Goal: Task Accomplishment & Management: Use online tool/utility

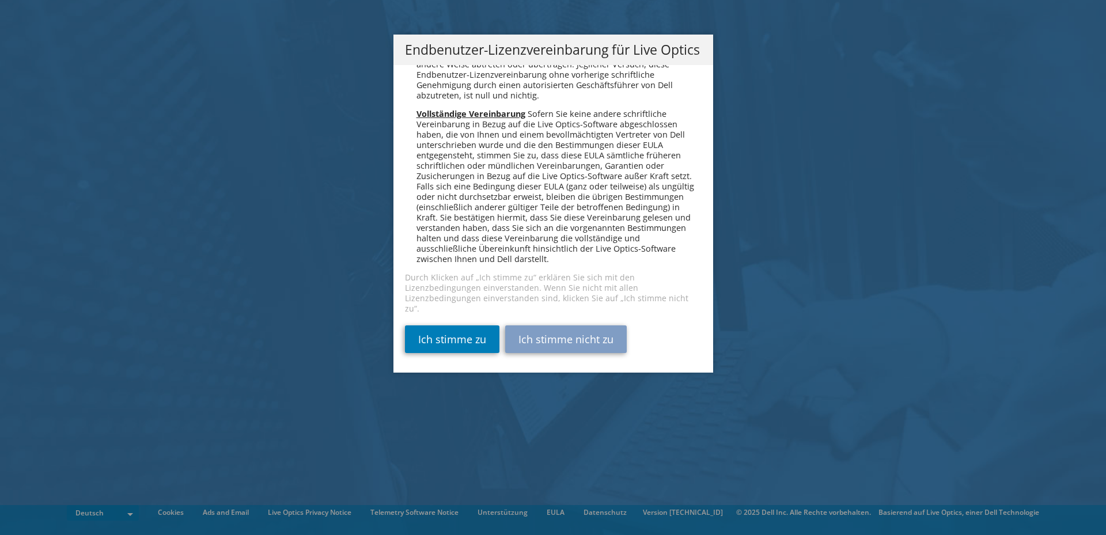
scroll to position [5662, 0]
click at [438, 339] on link "Ich stimme zu" at bounding box center [452, 339] width 94 height 28
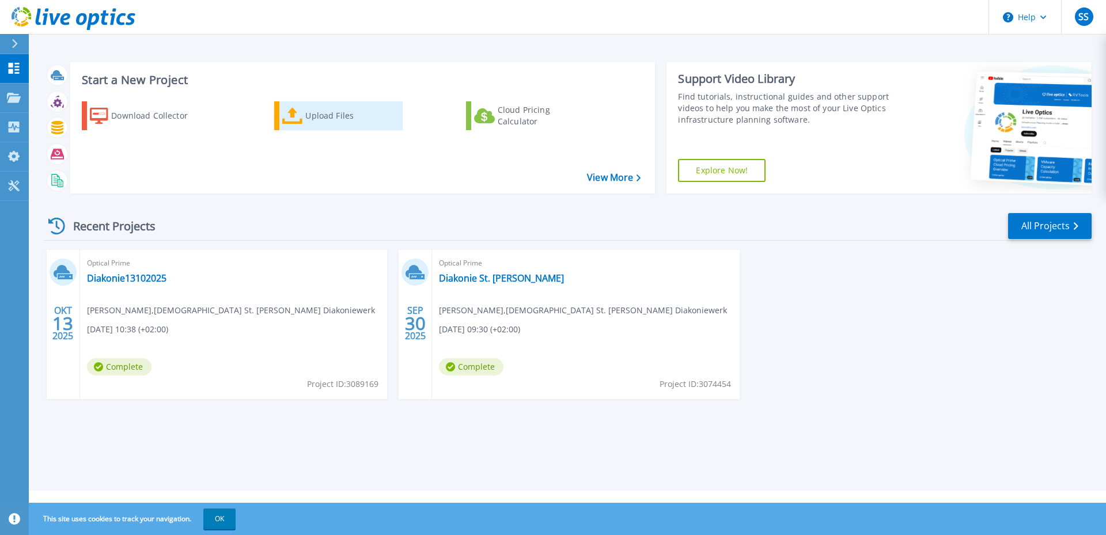
click at [336, 116] on div "Upload Files" at bounding box center [351, 115] width 92 height 23
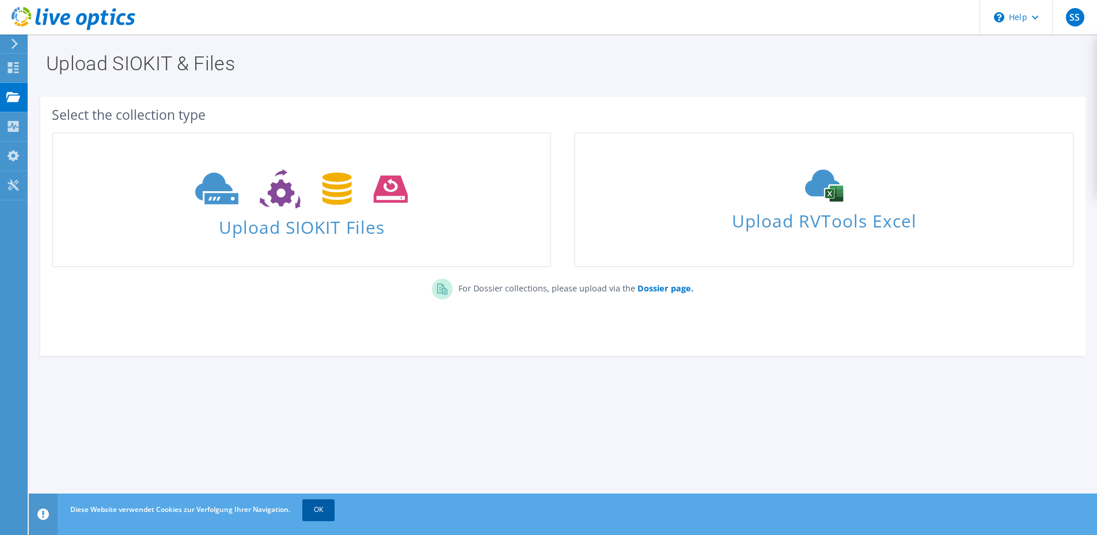
click at [323, 511] on link "OK" at bounding box center [318, 509] width 32 height 21
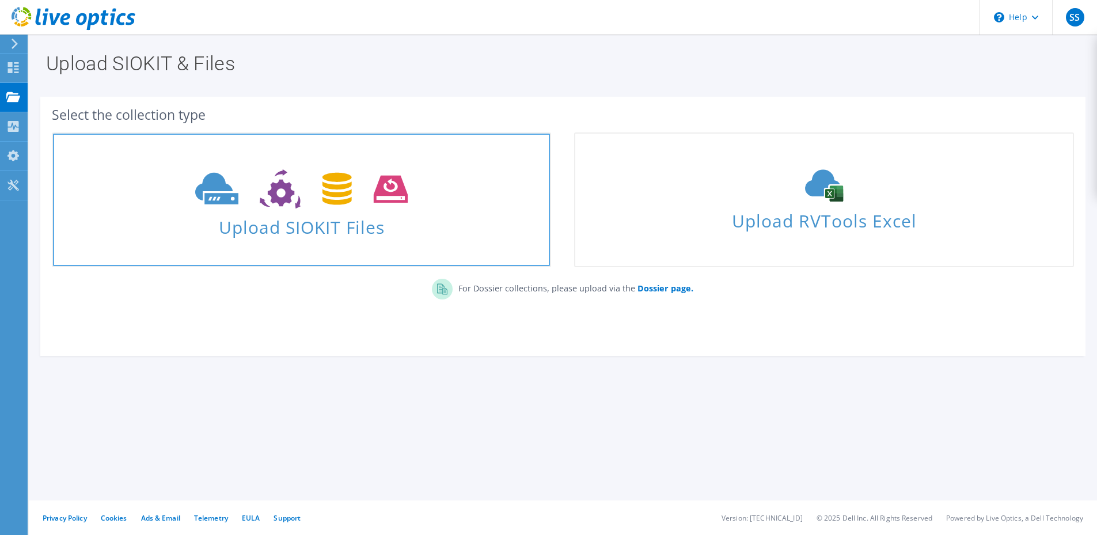
click at [305, 187] on icon at bounding box center [301, 189] width 213 height 40
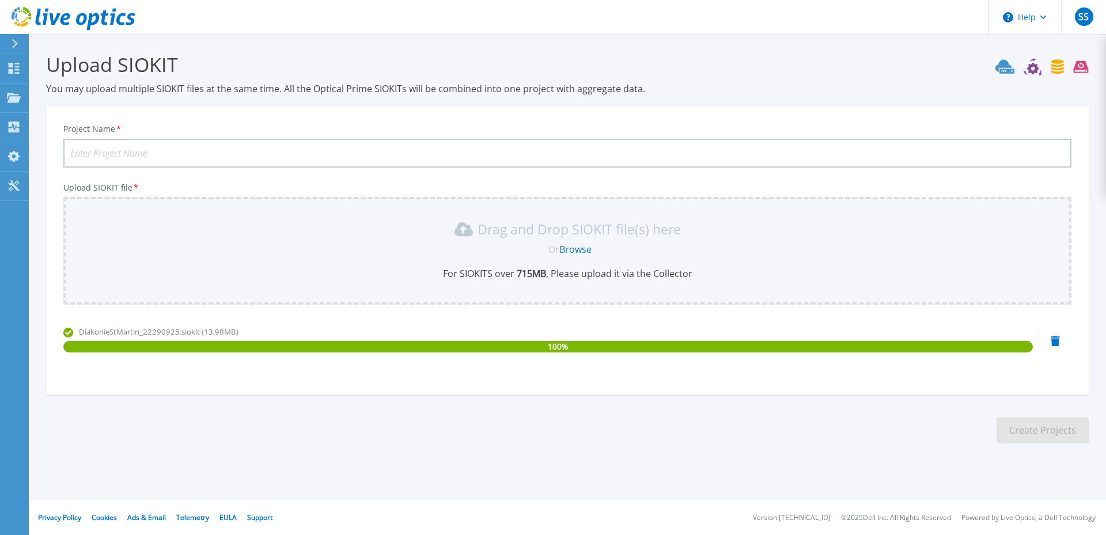
click at [141, 156] on input "Project Name *" at bounding box center [567, 153] width 1008 height 29
click at [186, 147] on input "Diakonie" at bounding box center [567, 153] width 1008 height 29
drag, startPoint x: 134, startPoint y: 150, endPoint x: 48, endPoint y: 154, distance: 85.3
click at [48, 154] on div "Project Name * Diakonie Upload SIOKIT file * Drag and Drop SIOKIT file(s) here …" at bounding box center [567, 254] width 1043 height 281
paste input "StMartin22290925"
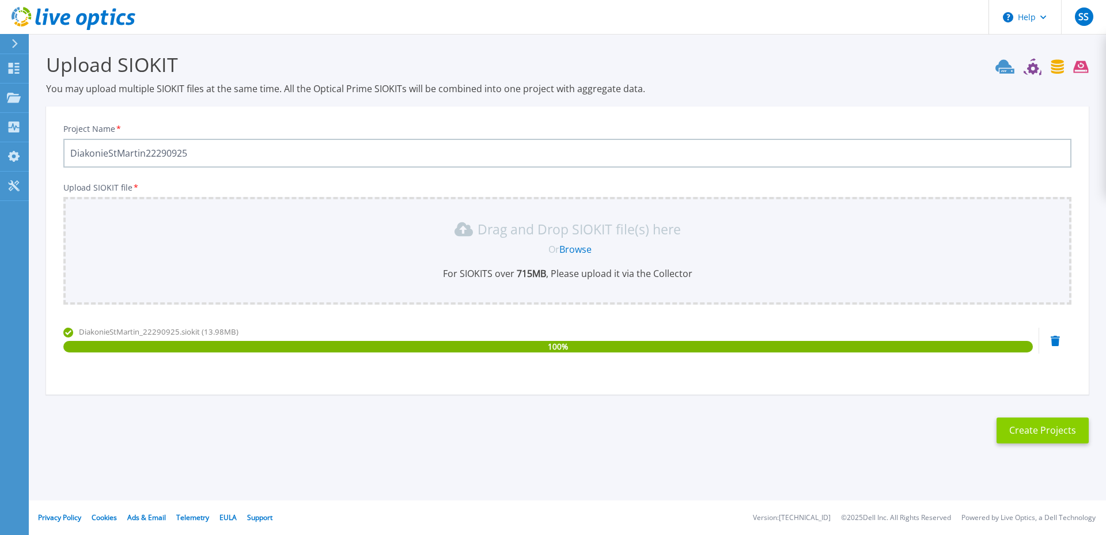
type input "DiakonieStMartin22290925"
click at [1024, 428] on button "Create Projects" at bounding box center [1042, 431] width 92 height 26
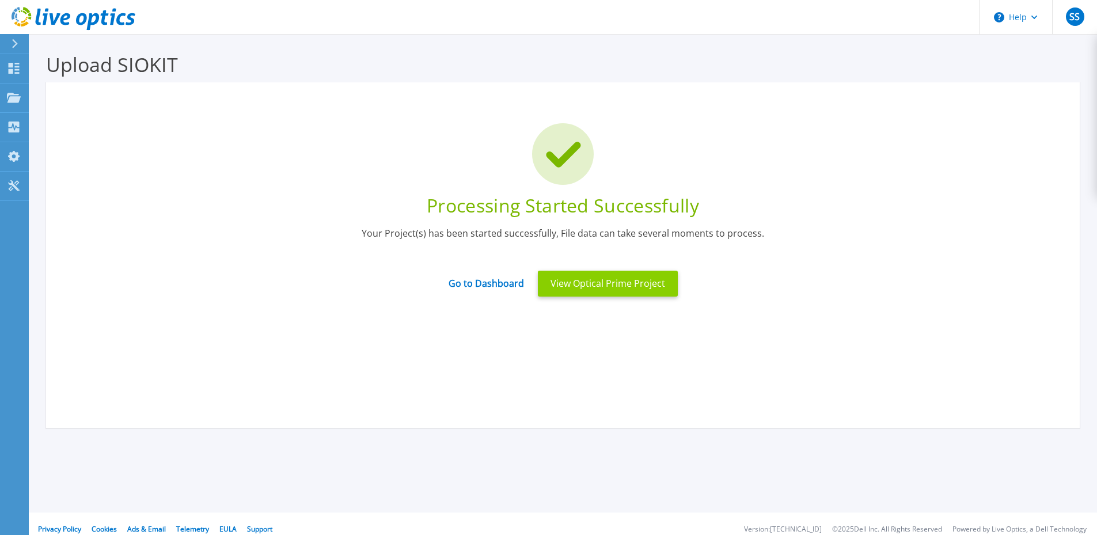
click at [590, 283] on button "View Optical Prime Project" at bounding box center [608, 284] width 140 height 26
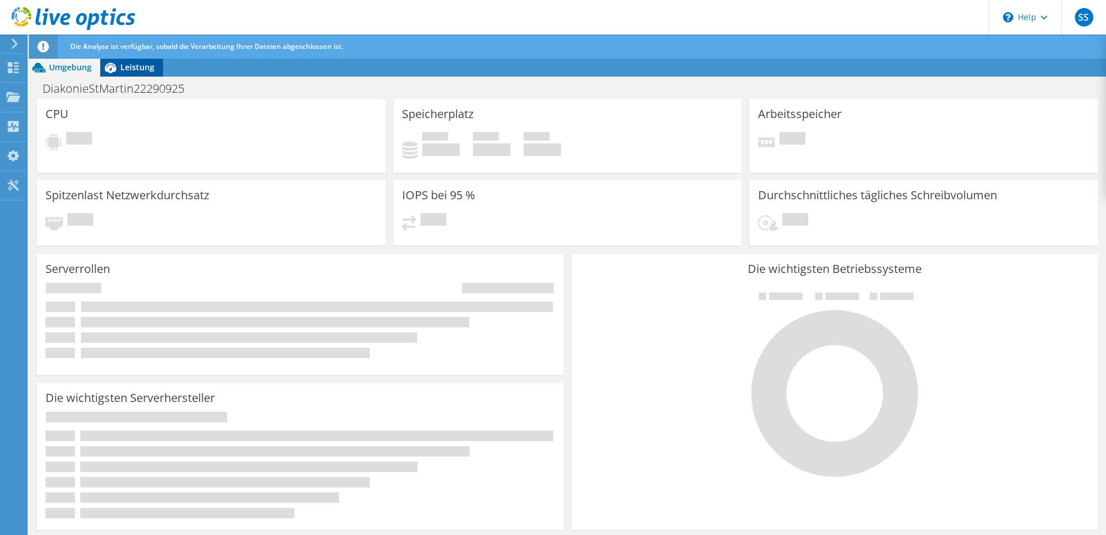
click at [142, 65] on span "Leistung" at bounding box center [137, 67] width 34 height 11
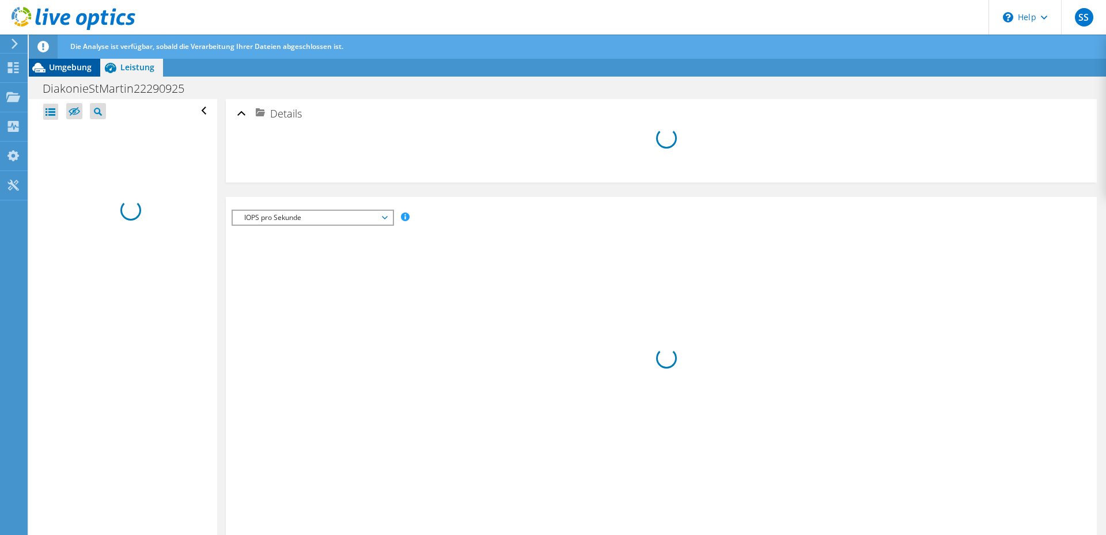
click at [70, 69] on span "Umgebung" at bounding box center [70, 67] width 43 height 11
